Goal: Complete application form

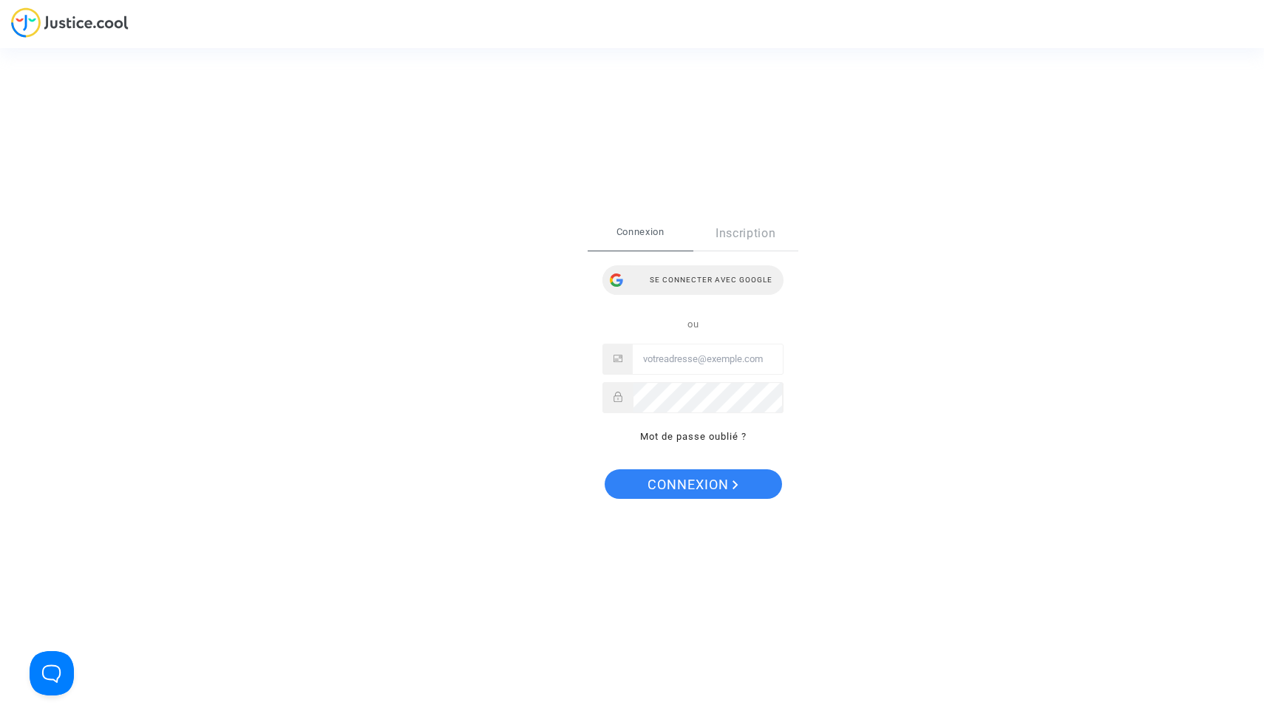
click at [704, 283] on div "Se connecter avec Google" at bounding box center [692, 280] width 181 height 30
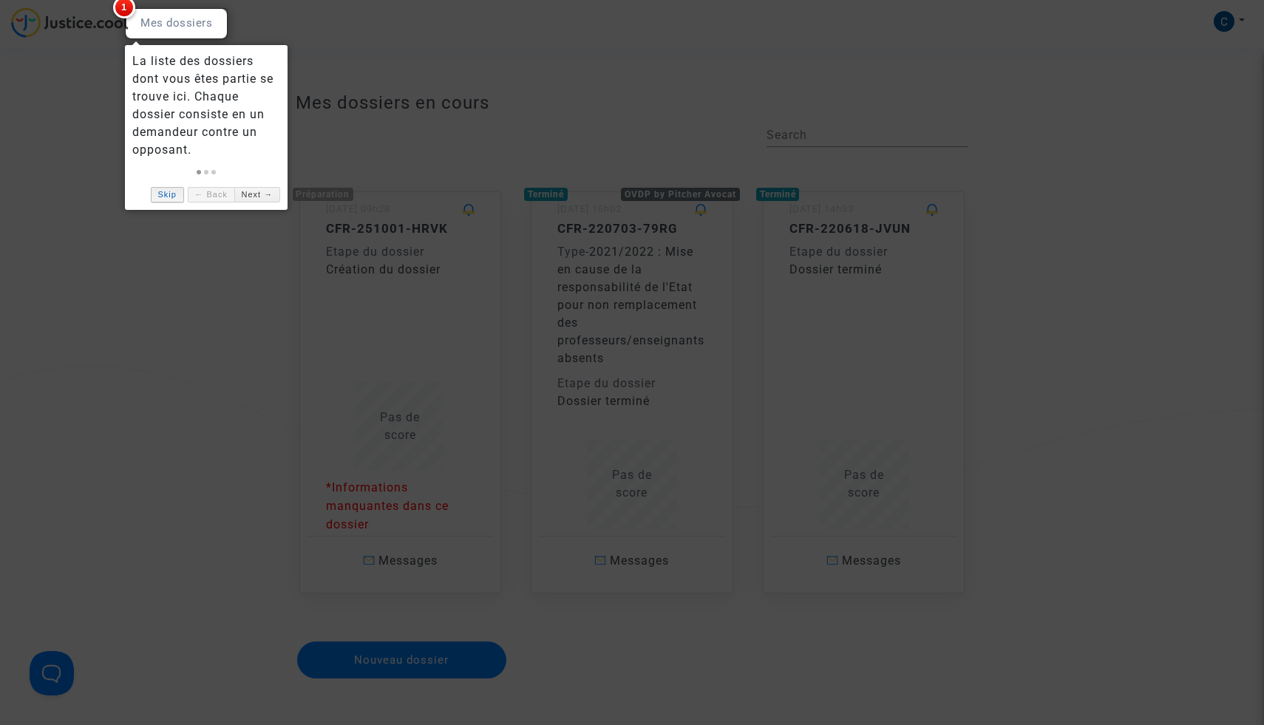
click at [175, 192] on link "Skip" at bounding box center [167, 195] width 33 height 16
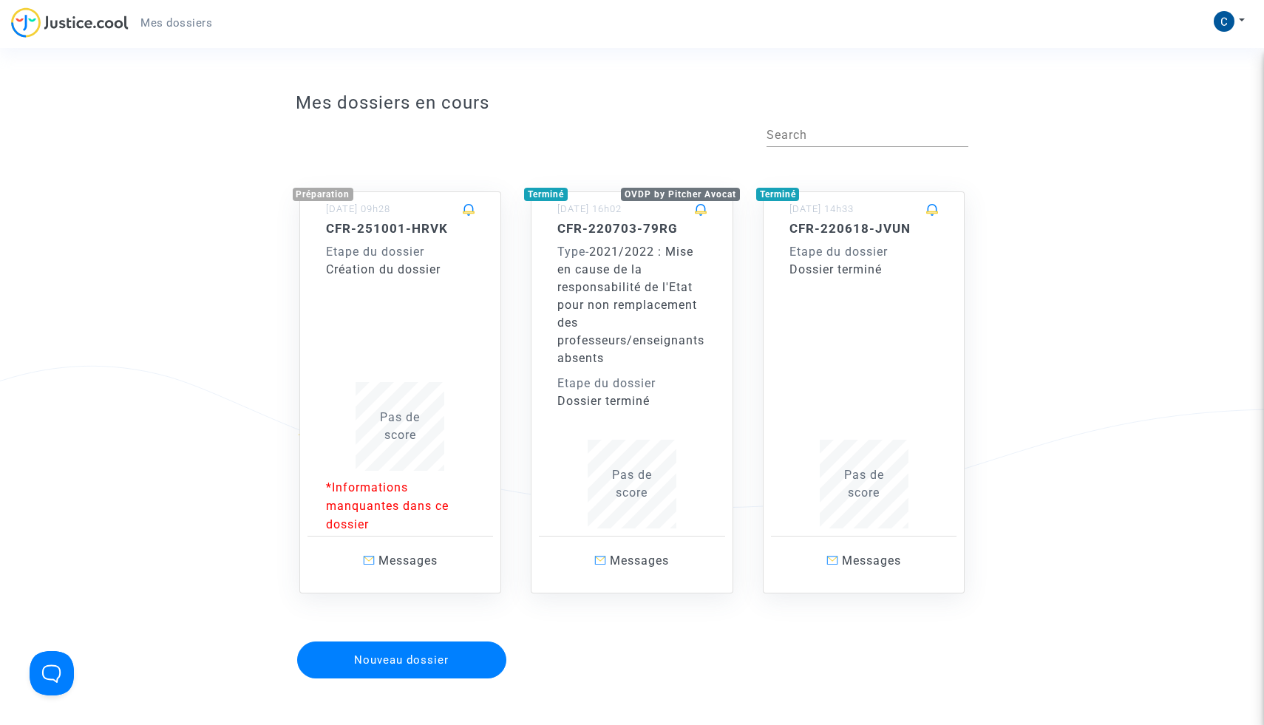
click at [418, 496] on p "*Informations manquantes dans ce dossier" at bounding box center [400, 505] width 149 height 55
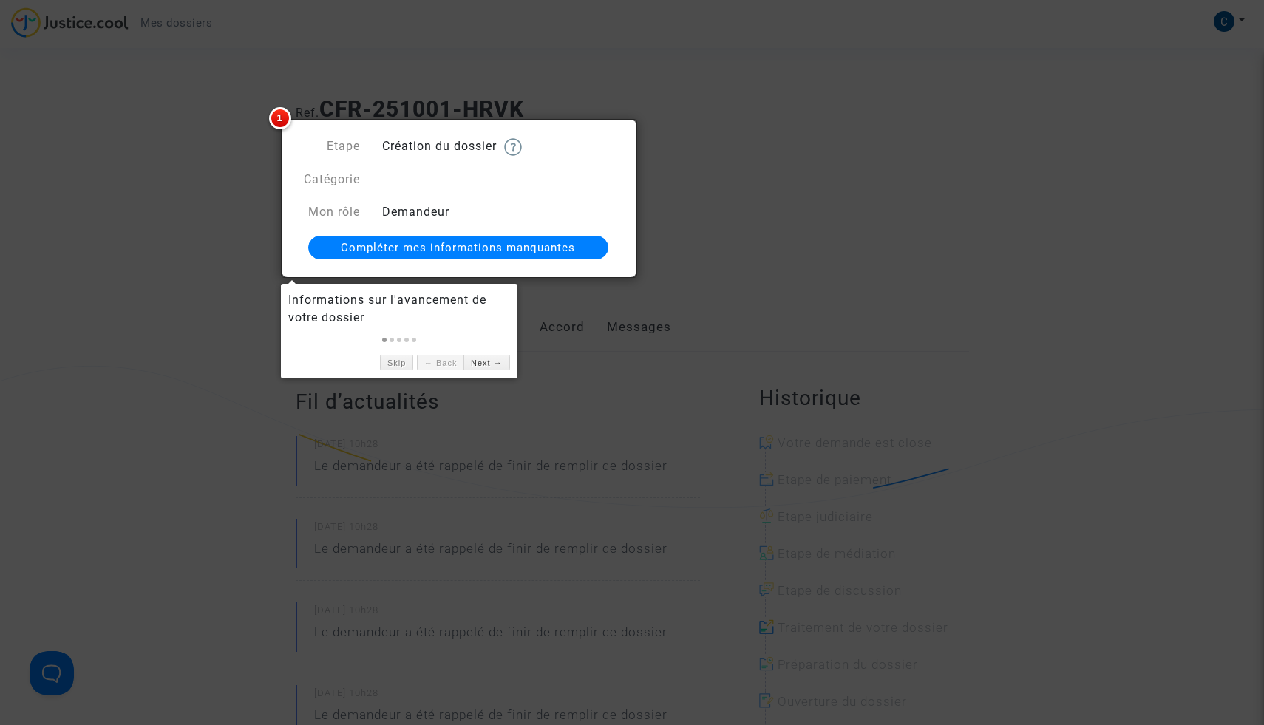
click at [704, 231] on div at bounding box center [632, 362] width 1264 height 725
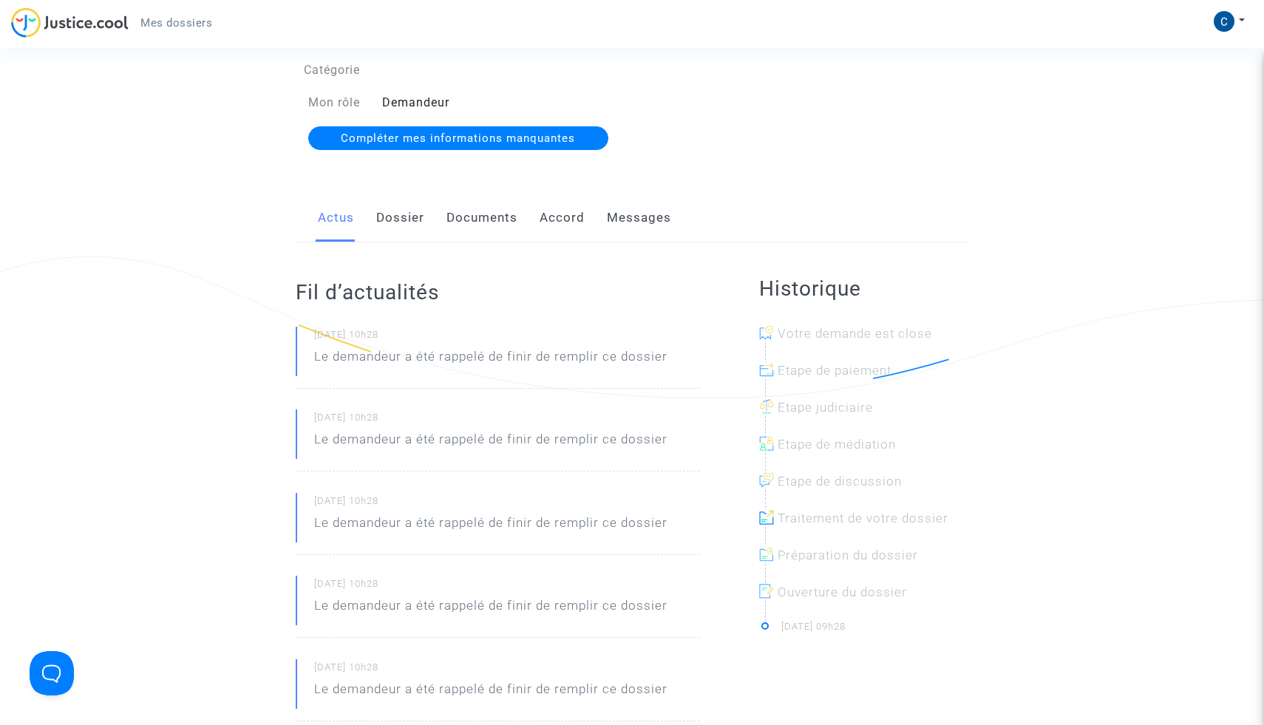
scroll to position [102, 0]
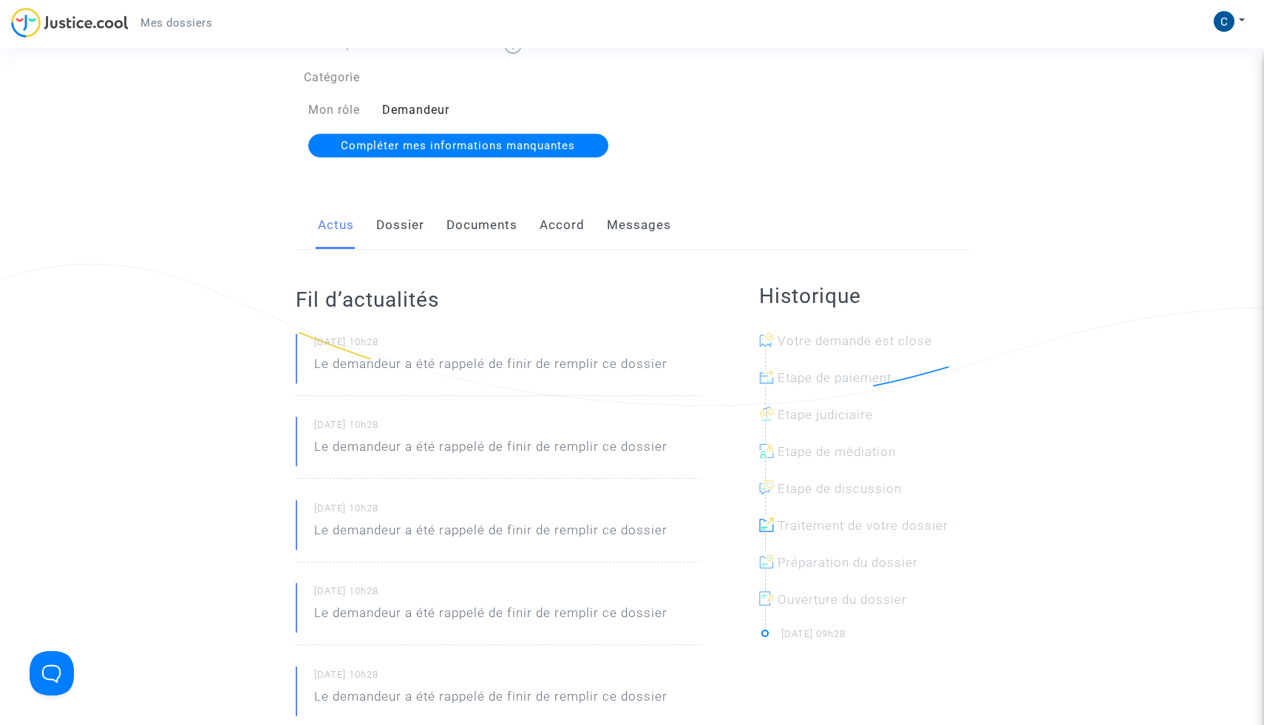
click at [568, 352] on small "11/10/2025 - 10h28" at bounding box center [507, 345] width 386 height 19
click at [392, 222] on link "Dossier" at bounding box center [400, 225] width 48 height 49
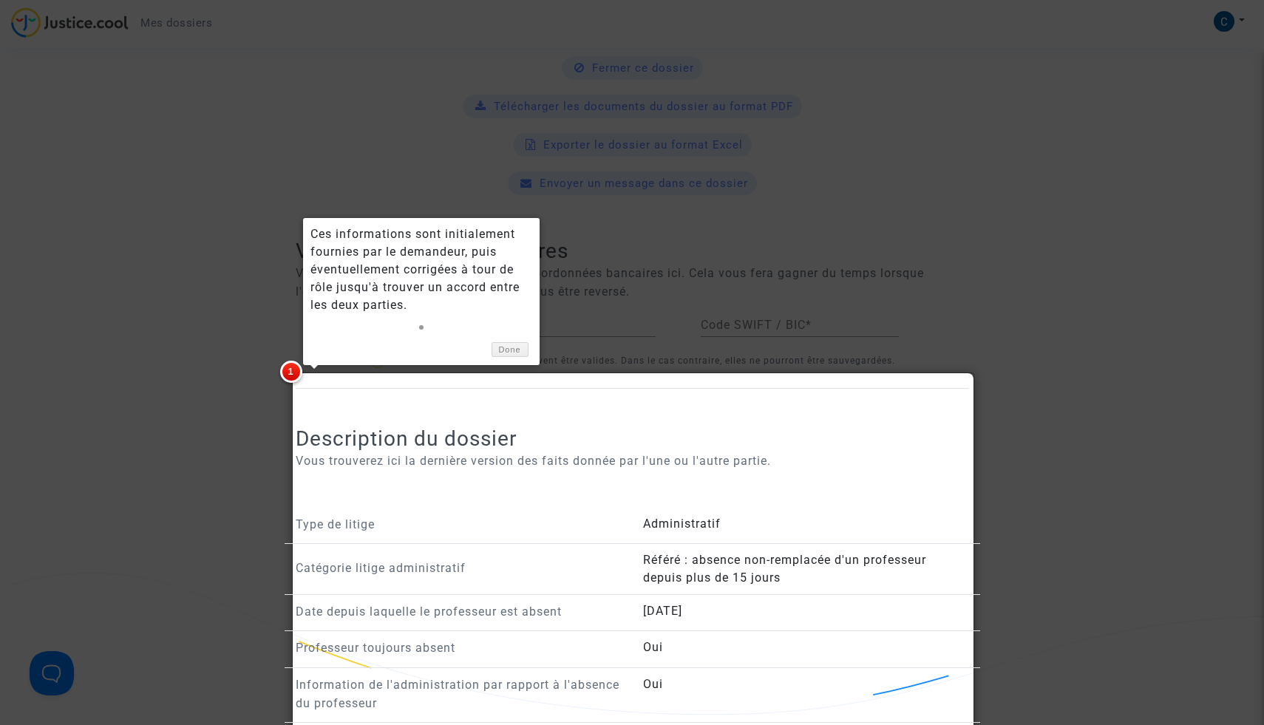
scroll to position [501, 0]
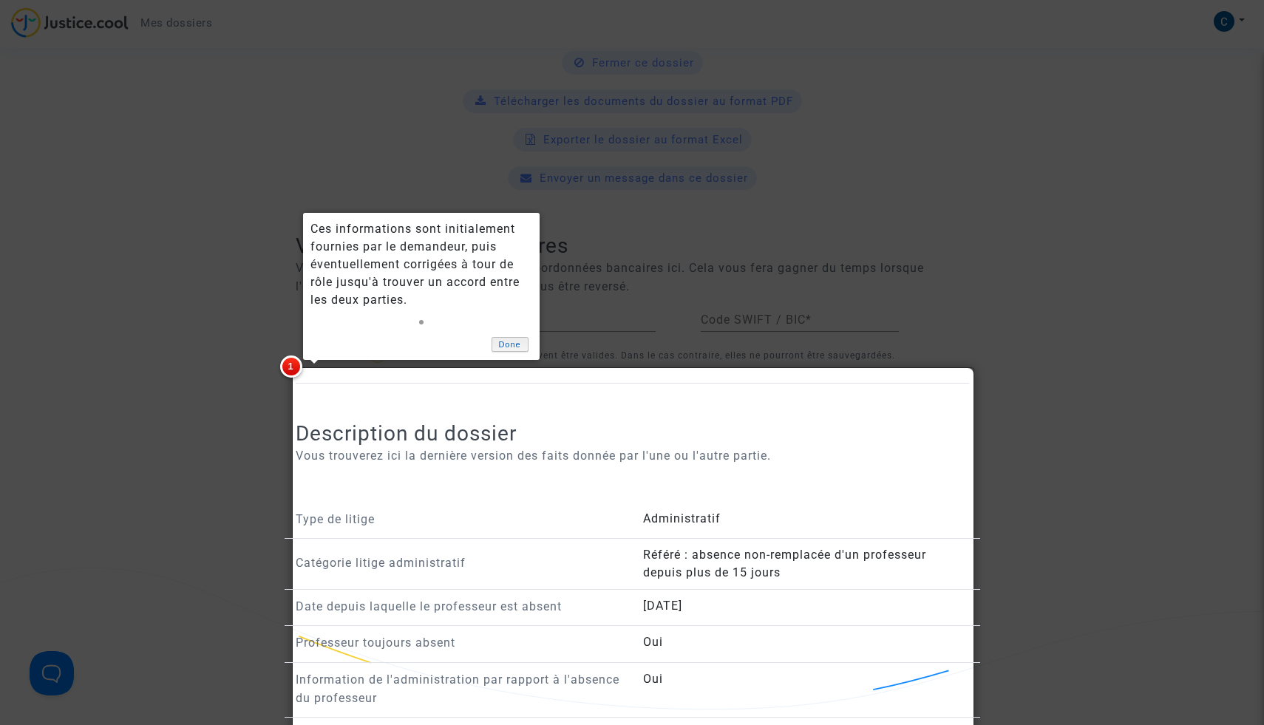
click at [508, 342] on link "Done" at bounding box center [509, 345] width 37 height 16
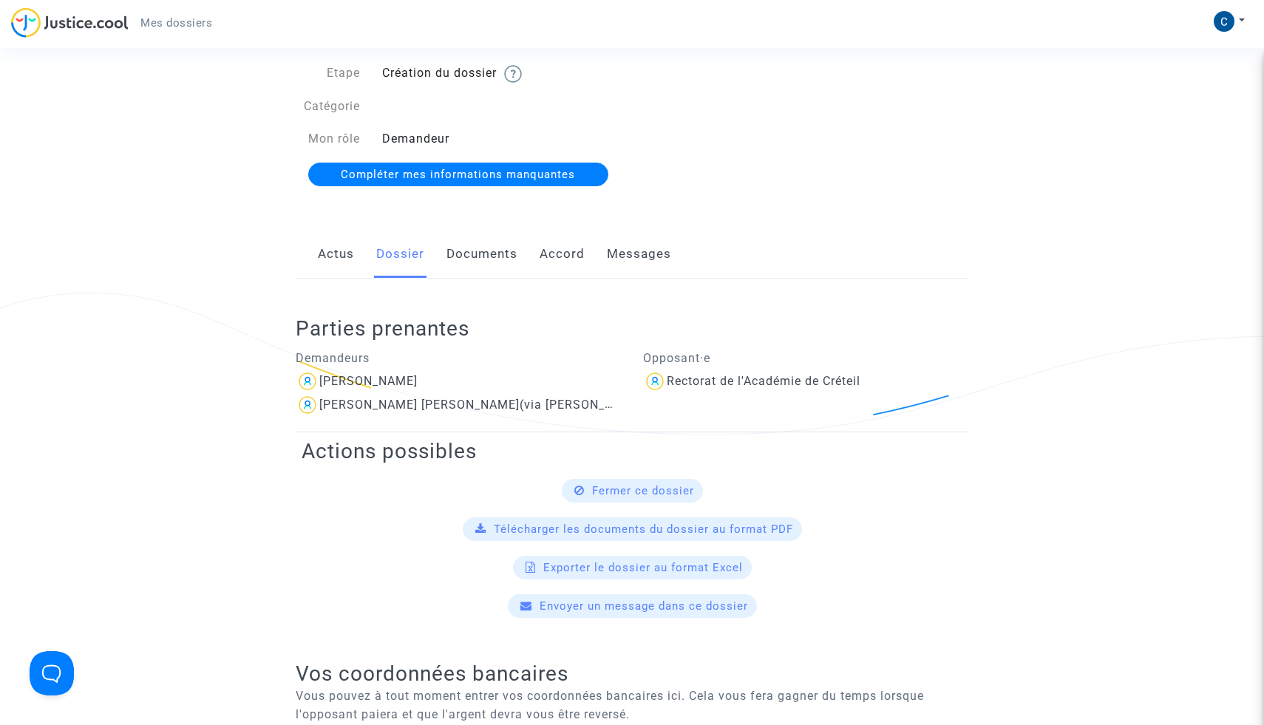
scroll to position [72, 0]
click at [474, 177] on span "Compléter mes informations manquantes" at bounding box center [458, 174] width 234 height 13
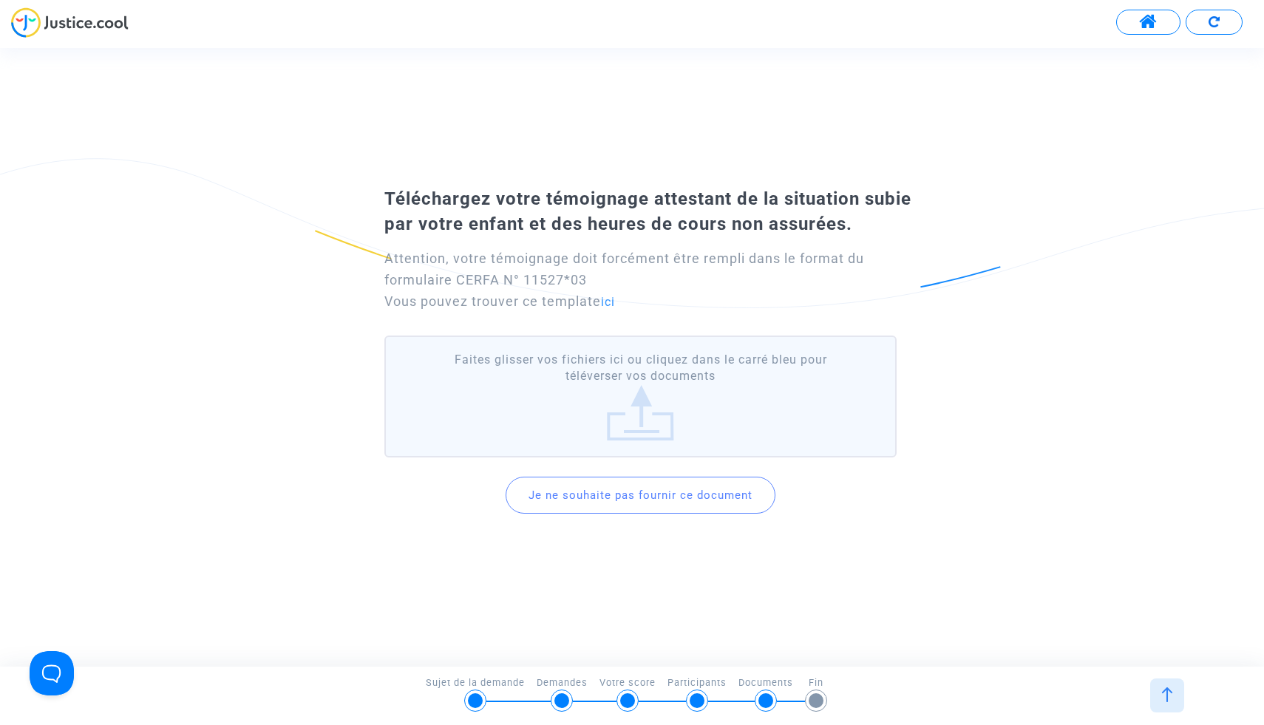
click at [635, 404] on label "Faites glisser vos fichiers ici ou cliquez dans le carré bleu pour téléverser v…" at bounding box center [640, 397] width 512 height 122
click at [0, 0] on input "Faites glisser vos fichiers ici ou cliquez dans le carré bleu pour téléverser v…" at bounding box center [0, 0] width 0 height 0
click at [613, 307] on link "ici" at bounding box center [608, 302] width 14 height 14
click at [644, 416] on label "Faites glisser vos fichiers ici ou cliquez dans le carré bleu pour téléverser v…" at bounding box center [640, 397] width 512 height 122
click at [0, 0] on input "Faites glisser vos fichiers ici ou cliquez dans le carré bleu pour téléverser v…" at bounding box center [0, 0] width 0 height 0
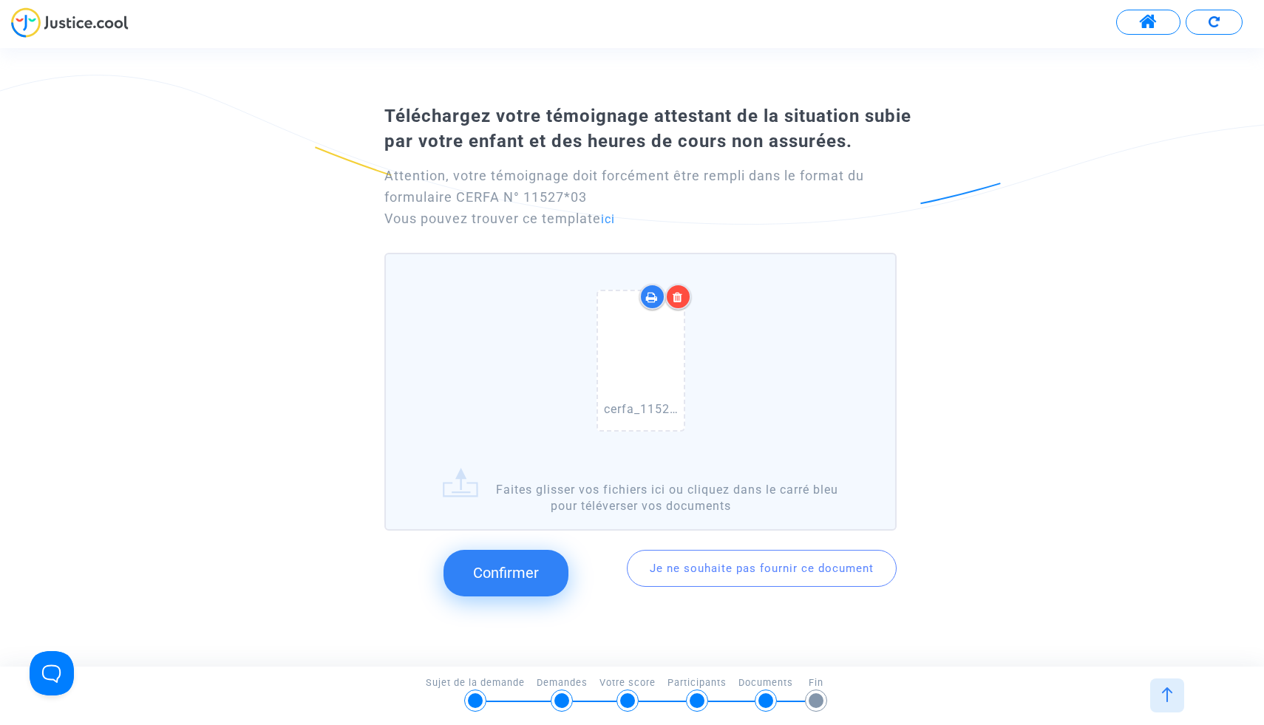
click at [532, 570] on span "Confirmer" at bounding box center [506, 573] width 66 height 18
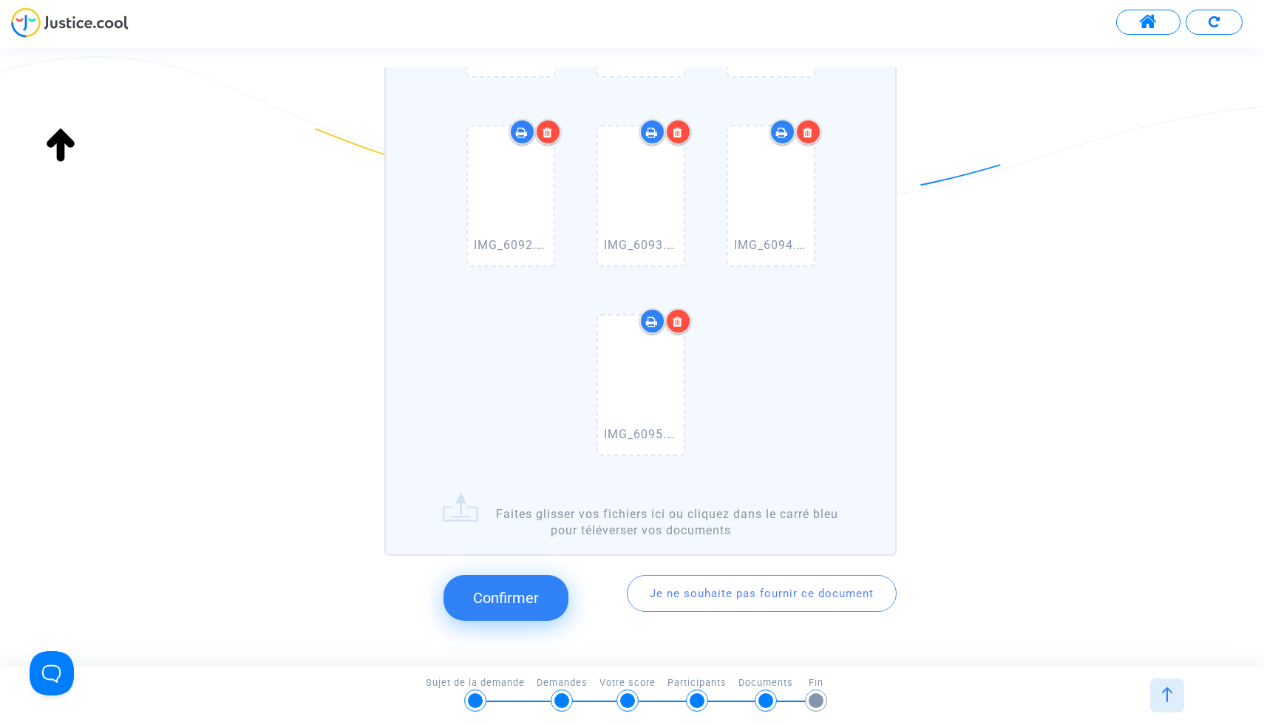
scroll to position [786, 0]
click at [501, 599] on span "Confirmer" at bounding box center [506, 597] width 66 height 18
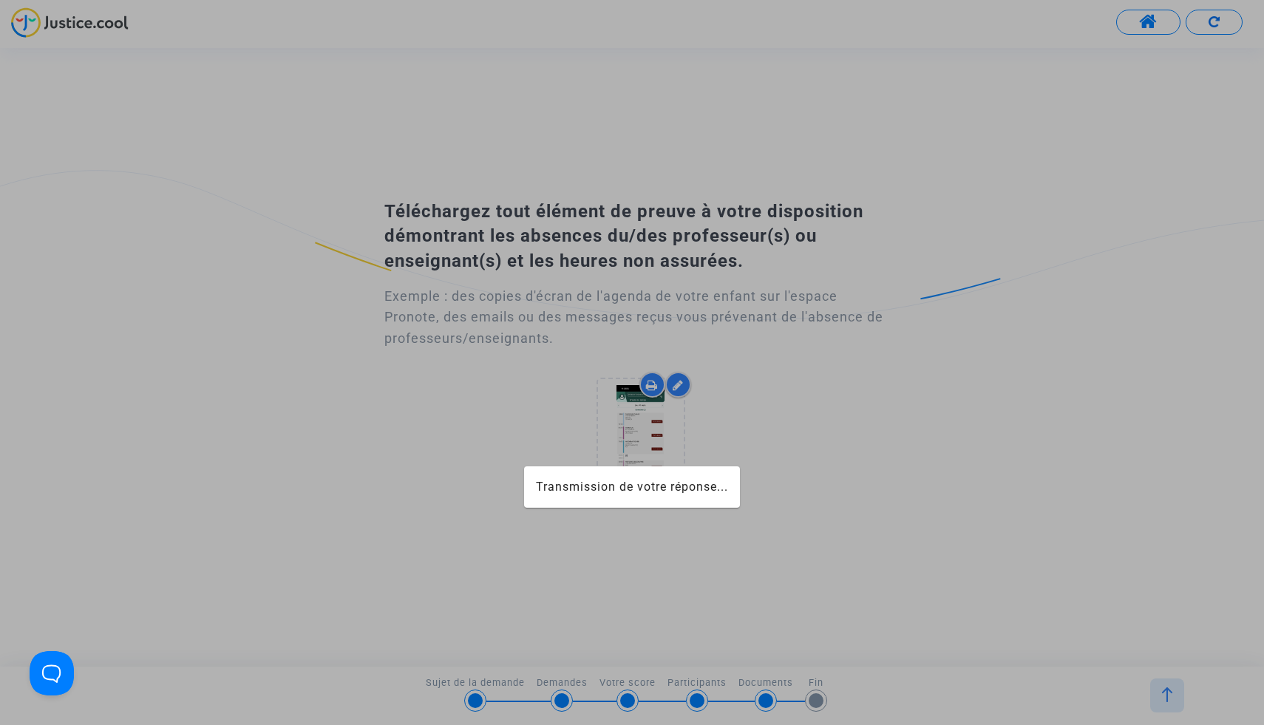
scroll to position [0, 0]
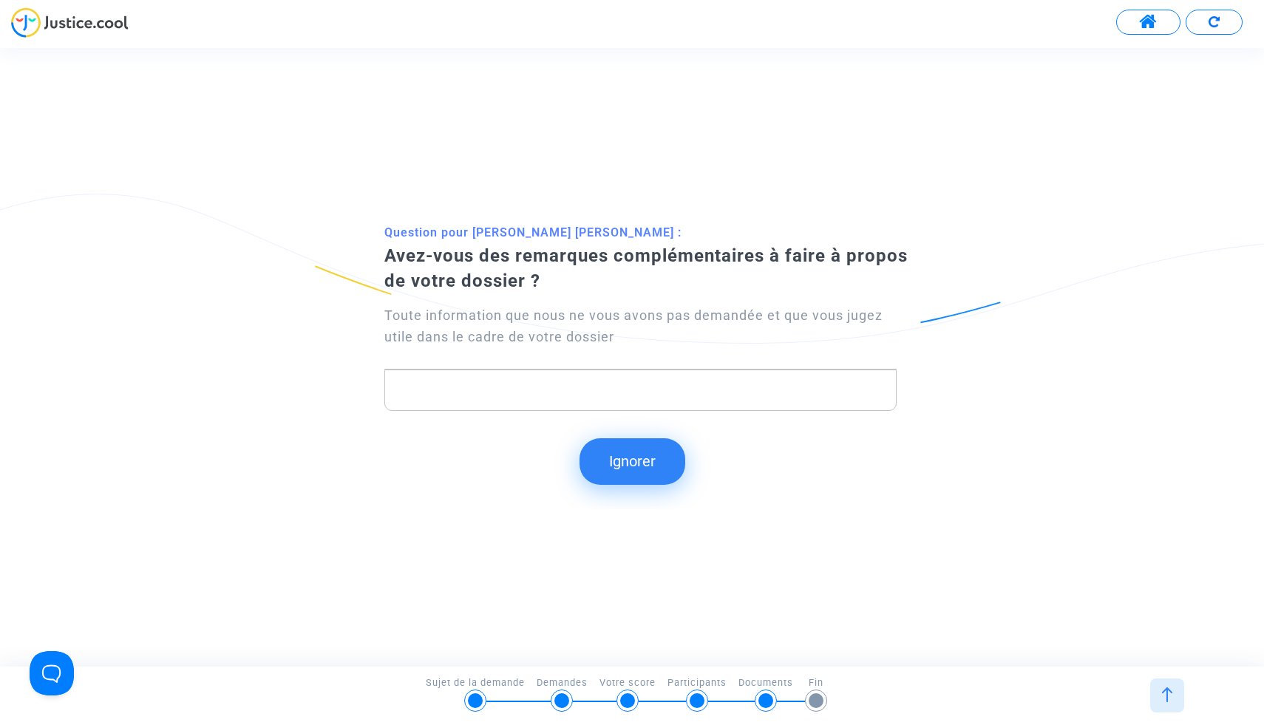
click at [635, 460] on button "Ignorer" at bounding box center [632, 461] width 106 height 46
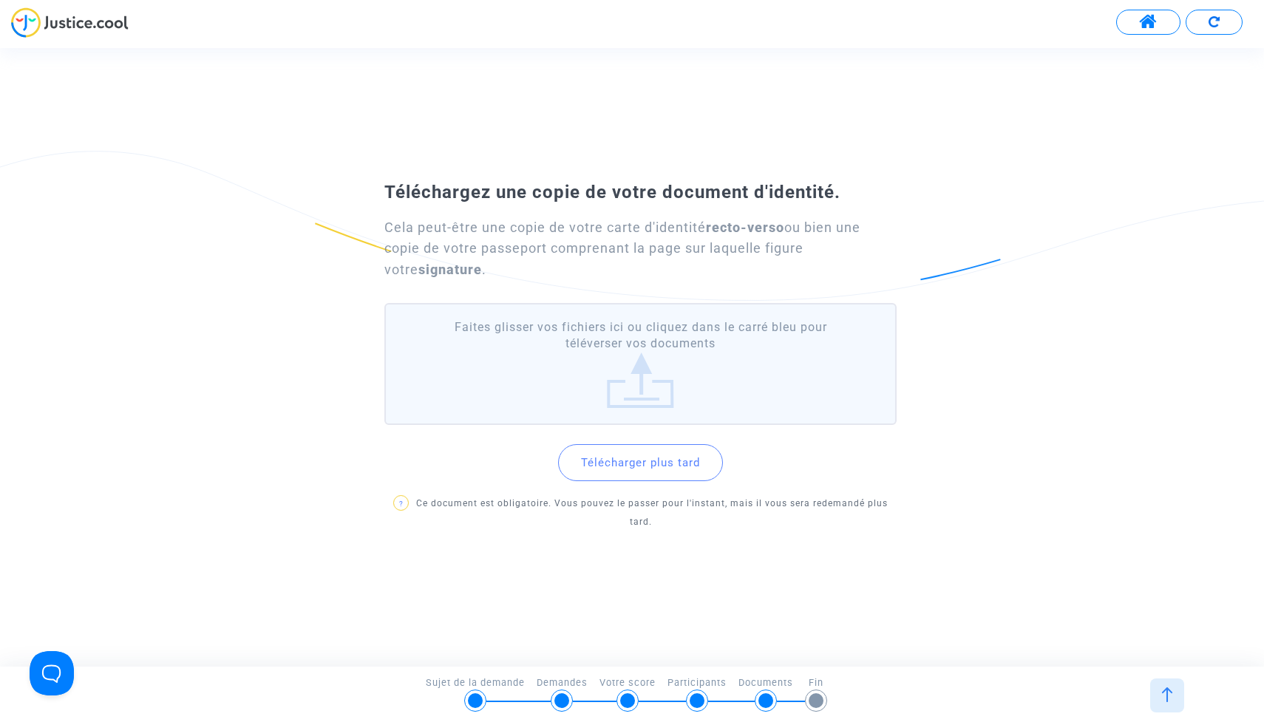
click at [643, 381] on label "Faites glisser vos fichiers ici ou cliquez dans le carré bleu pour téléverser v…" at bounding box center [640, 364] width 512 height 122
click at [0, 0] on input "Faites glisser vos fichiers ici ou cliquez dans le carré bleu pour téléverser v…" at bounding box center [0, 0] width 0 height 0
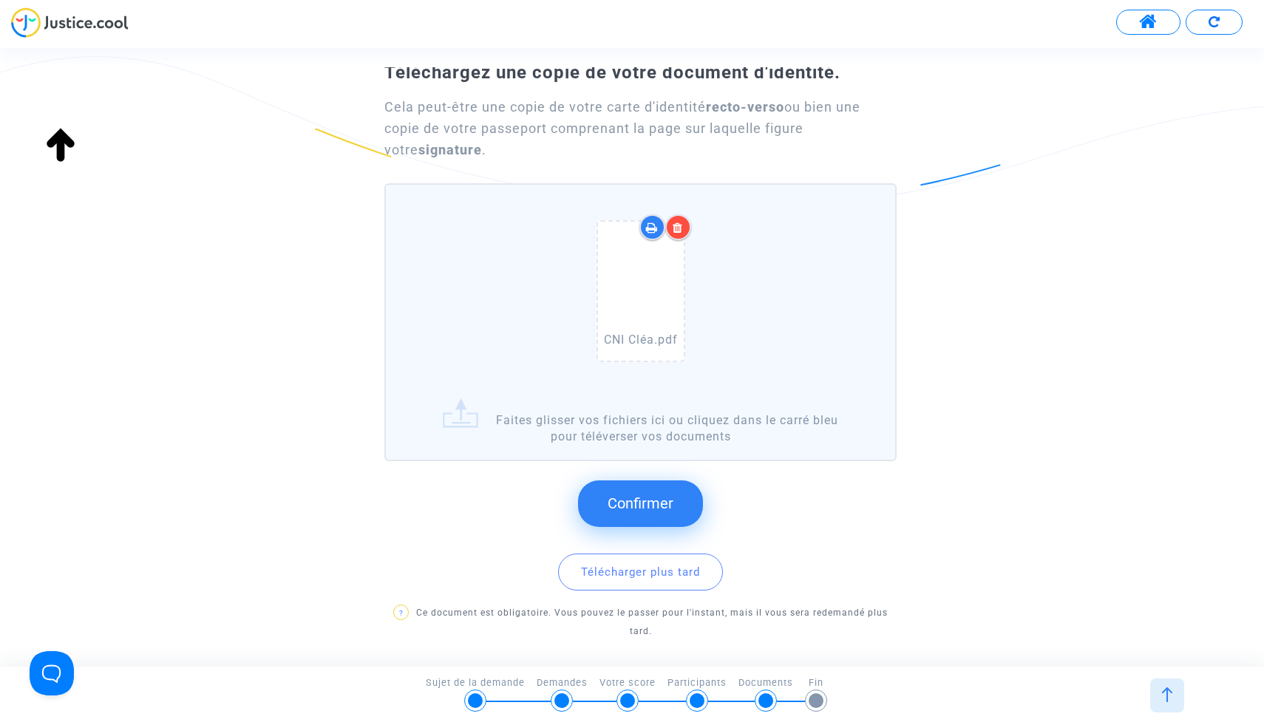
scroll to position [91, 0]
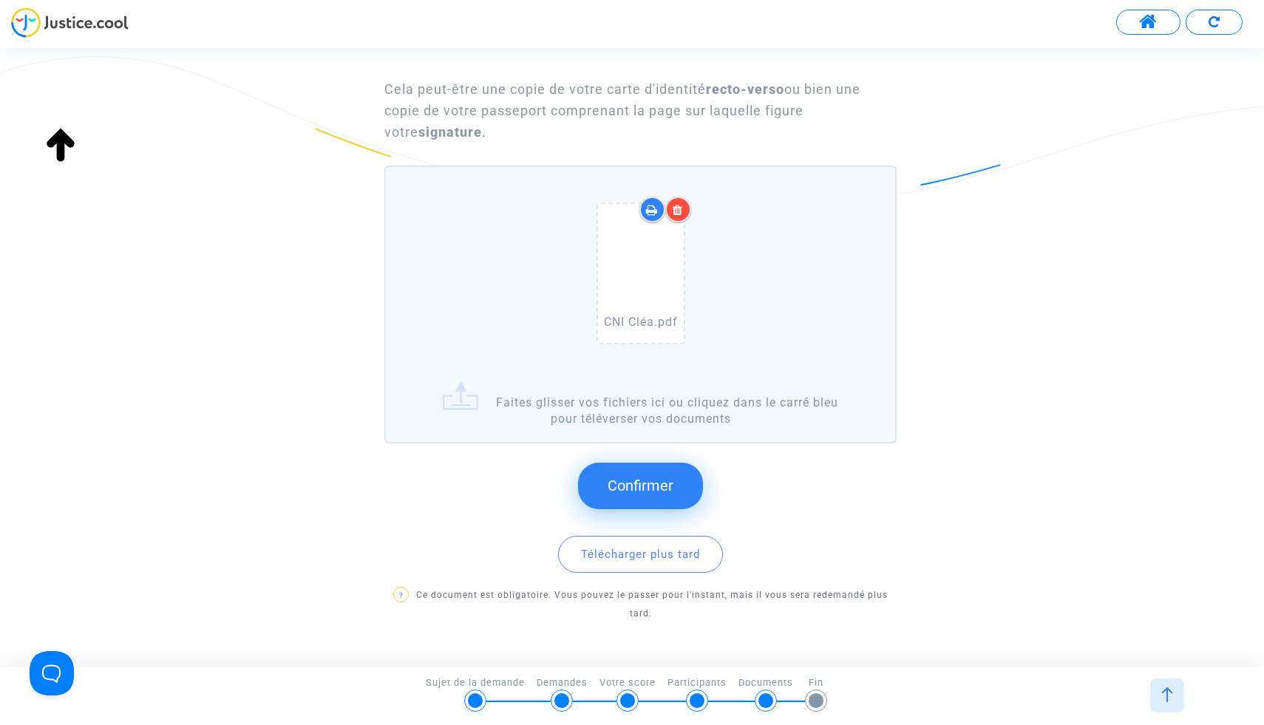
click at [660, 474] on button "Confirmer" at bounding box center [640, 486] width 125 height 46
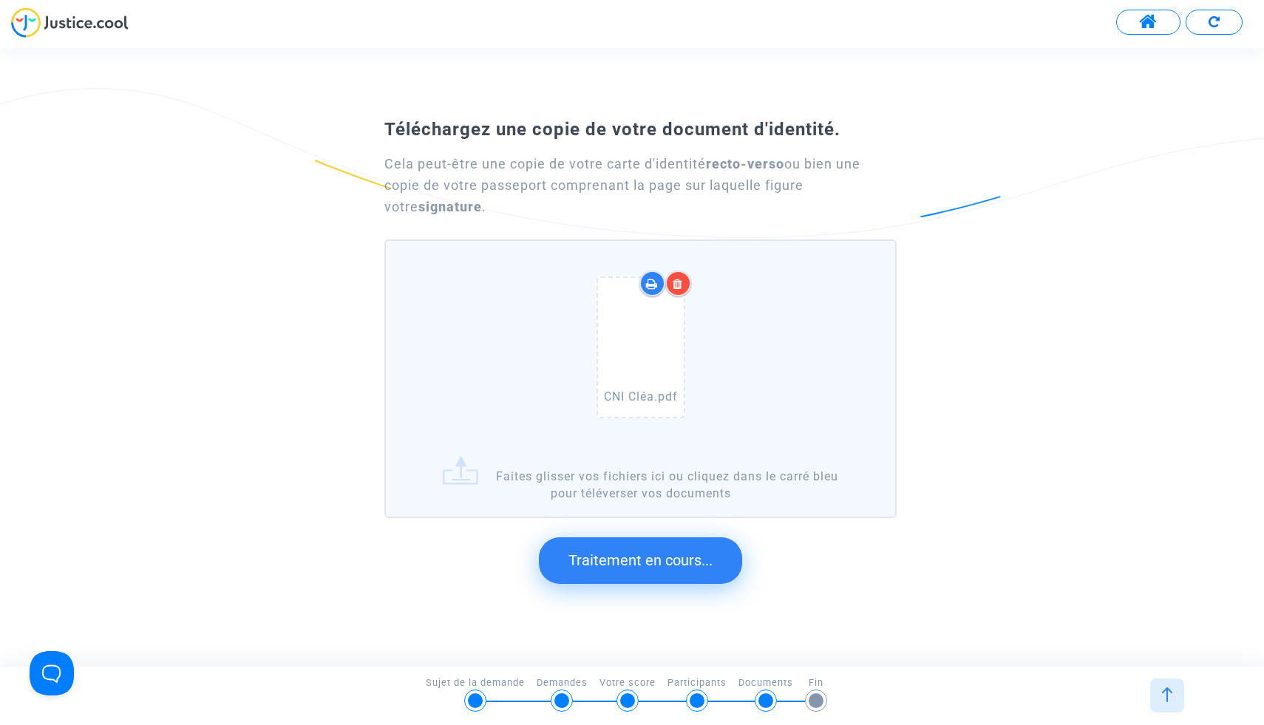
scroll to position [0, 0]
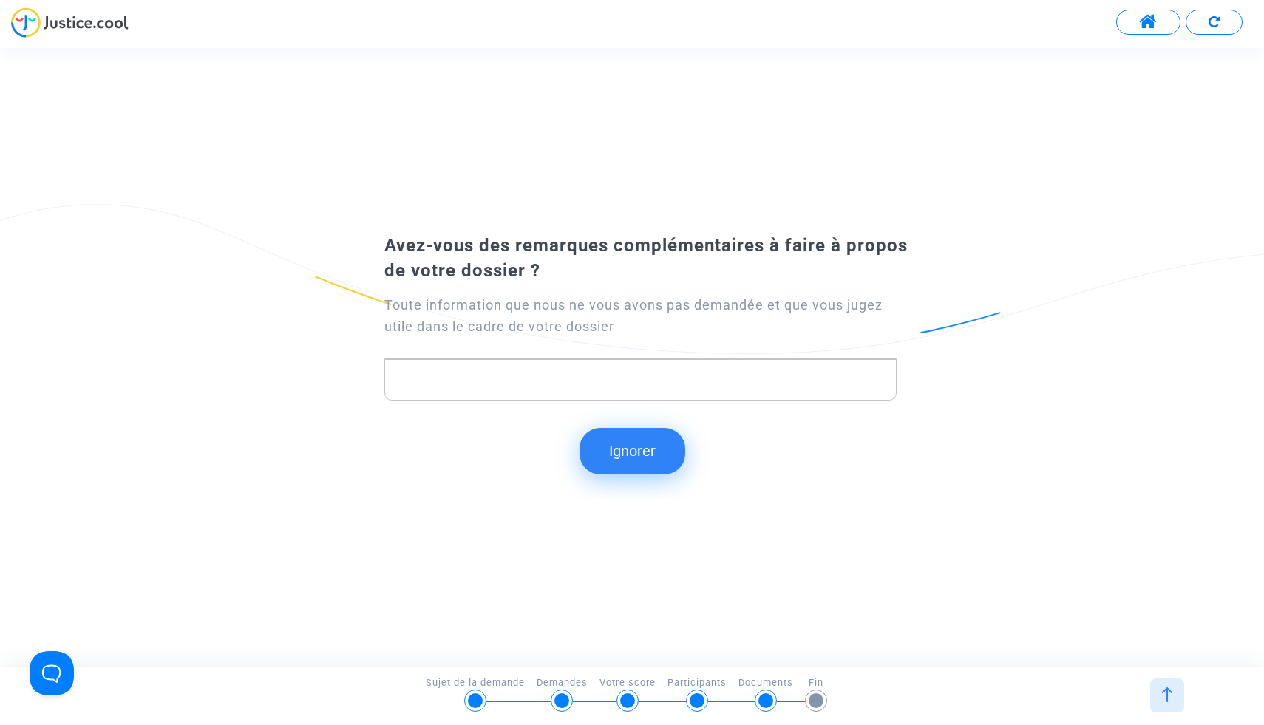
click at [640, 453] on button "Ignorer" at bounding box center [632, 451] width 106 height 46
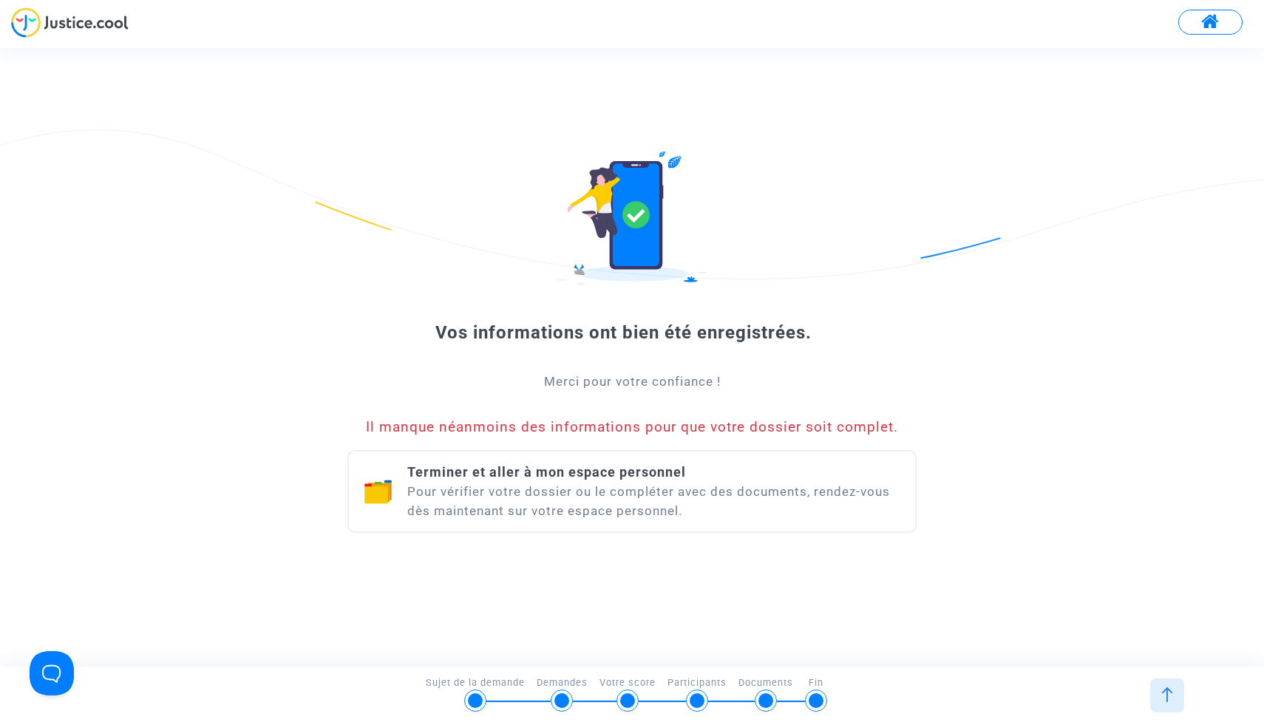
click at [613, 474] on span "Terminer et aller à mon espace personnel" at bounding box center [546, 472] width 279 height 16
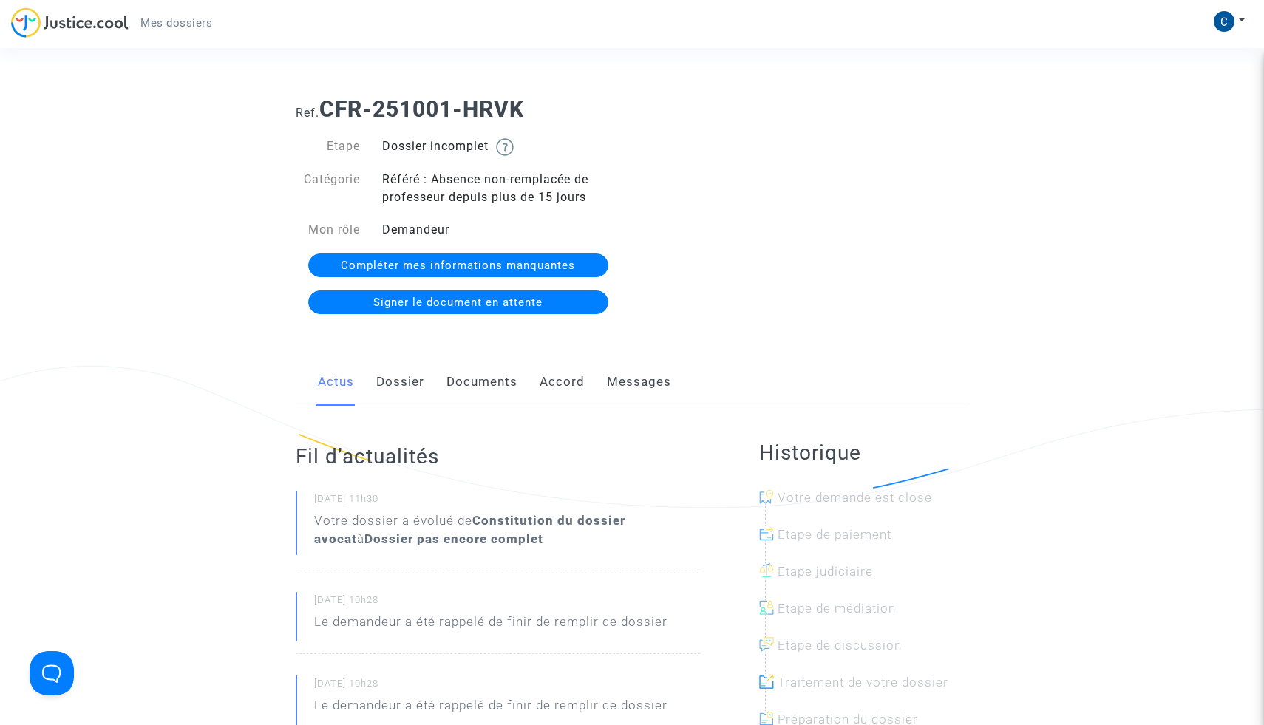
click at [512, 259] on span "Compléter mes informations manquantes" at bounding box center [458, 265] width 234 height 13
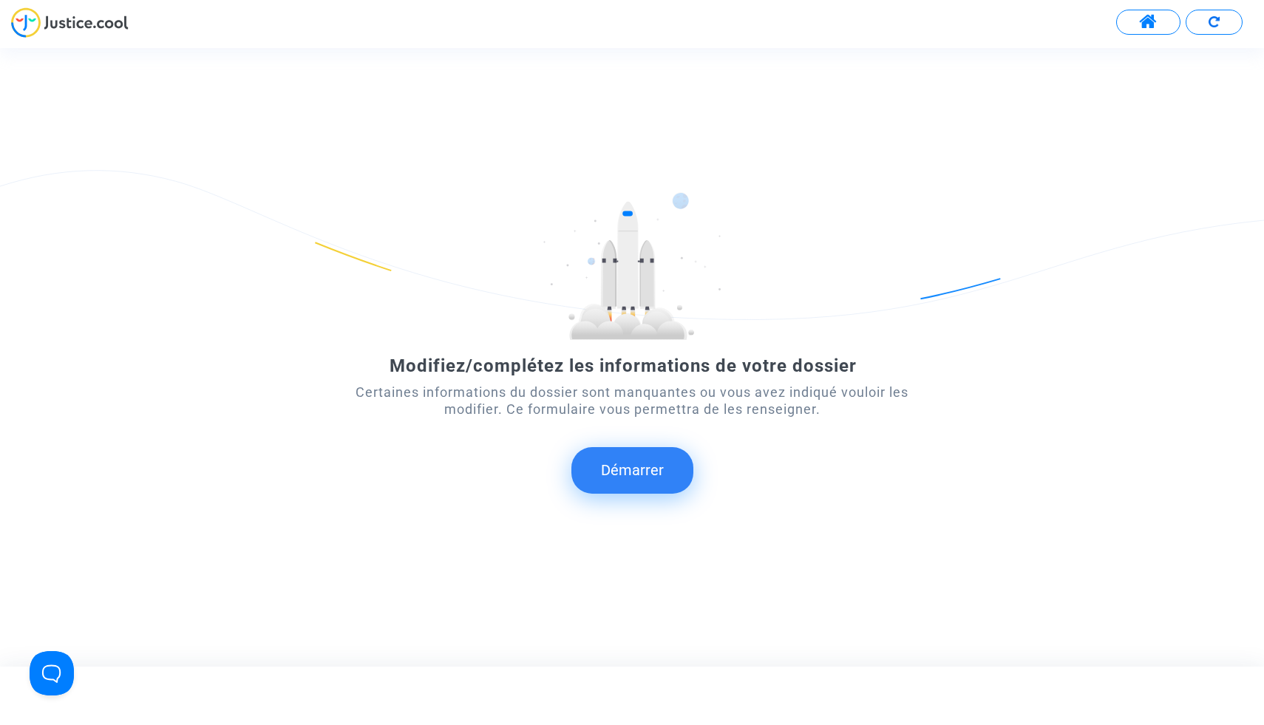
click at [644, 467] on button "Démarrer" at bounding box center [632, 470] width 122 height 46
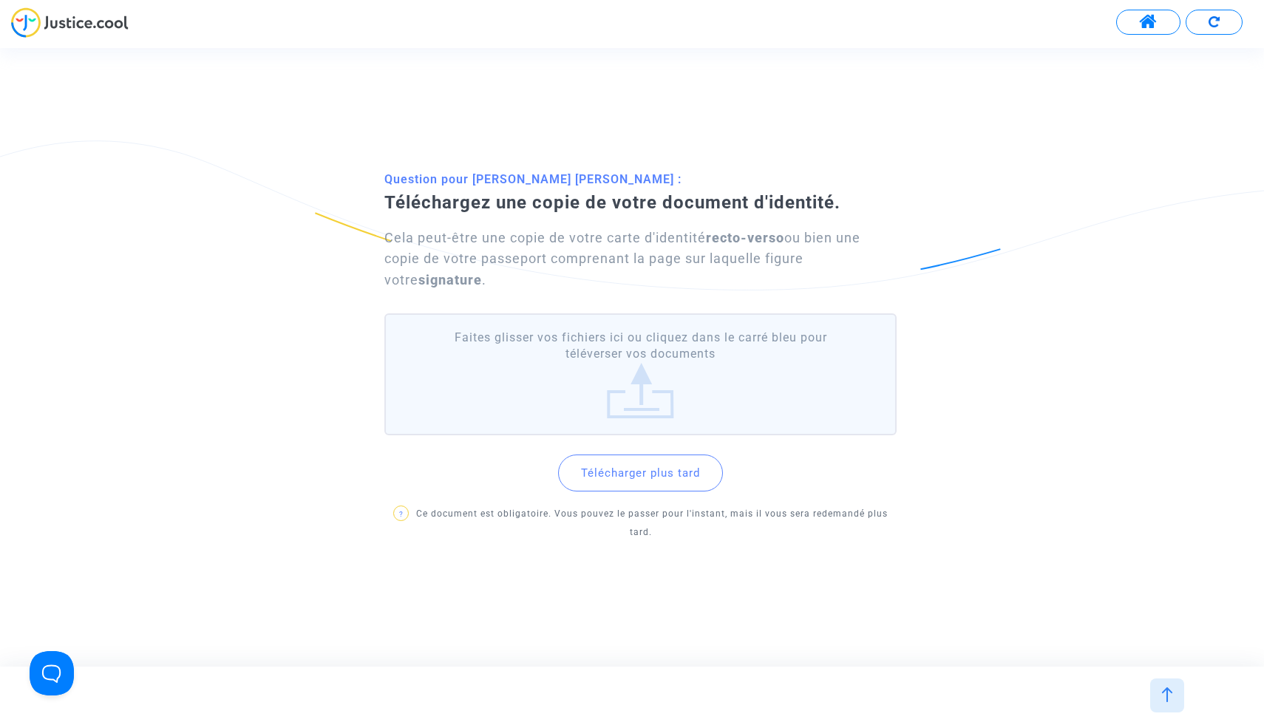
click at [642, 396] on label "Faites glisser vos fichiers ici ou cliquez dans le carré bleu pour téléverser v…" at bounding box center [640, 374] width 512 height 122
click at [0, 0] on input "Faites glisser vos fichiers ici ou cliquez dans le carré bleu pour téléverser v…" at bounding box center [0, 0] width 0 height 0
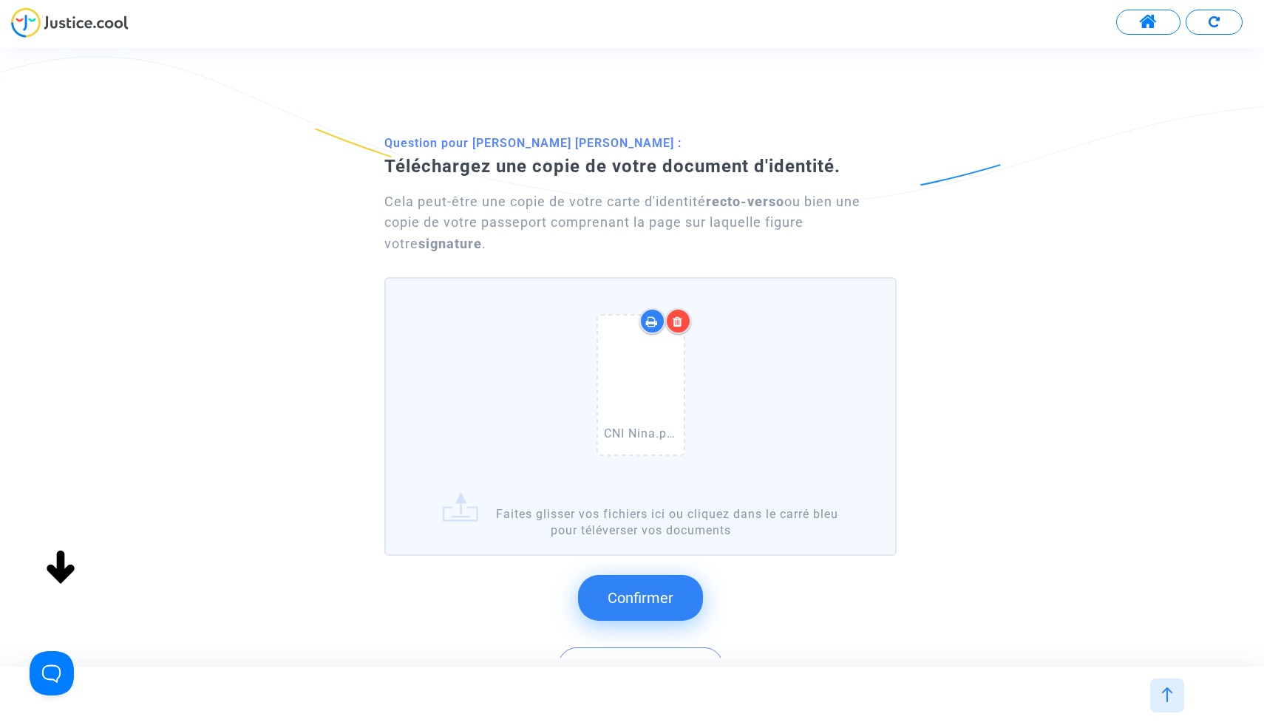
click at [673, 601] on button "Confirmer" at bounding box center [640, 598] width 125 height 46
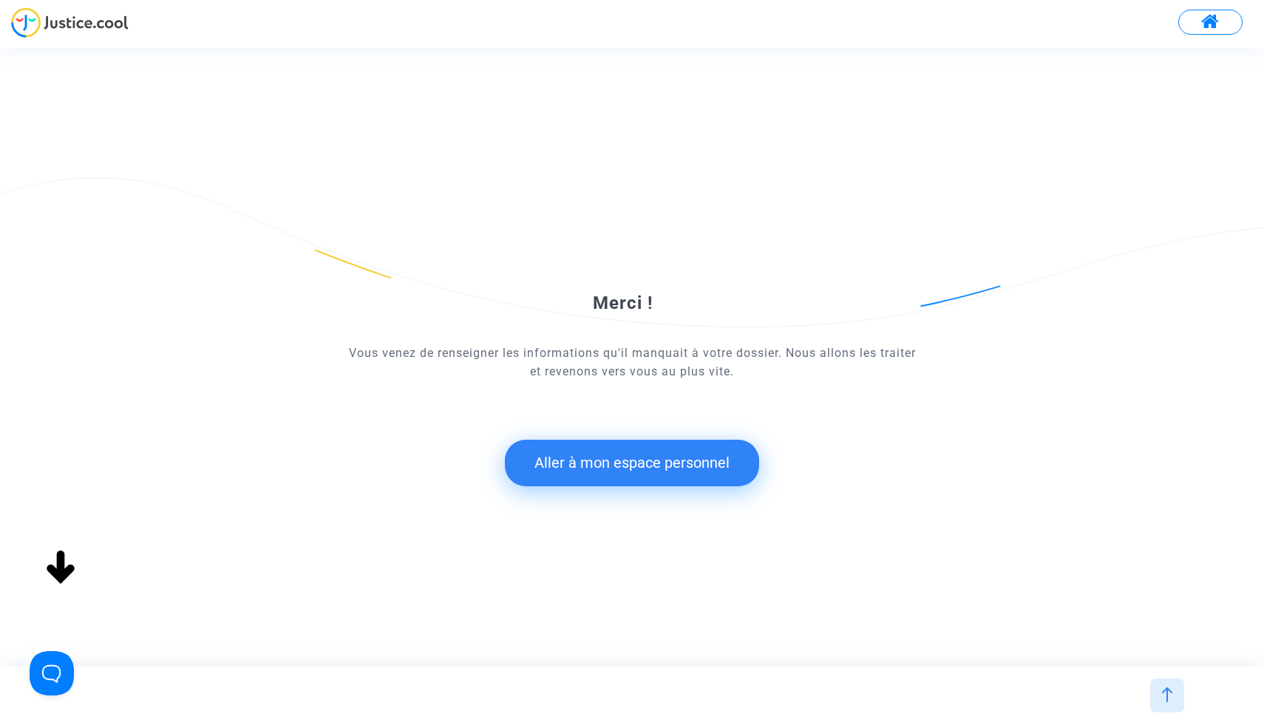
click at [613, 466] on button "Aller à mon espace personnel" at bounding box center [632, 463] width 254 height 46
